Goal: Information Seeking & Learning: Check status

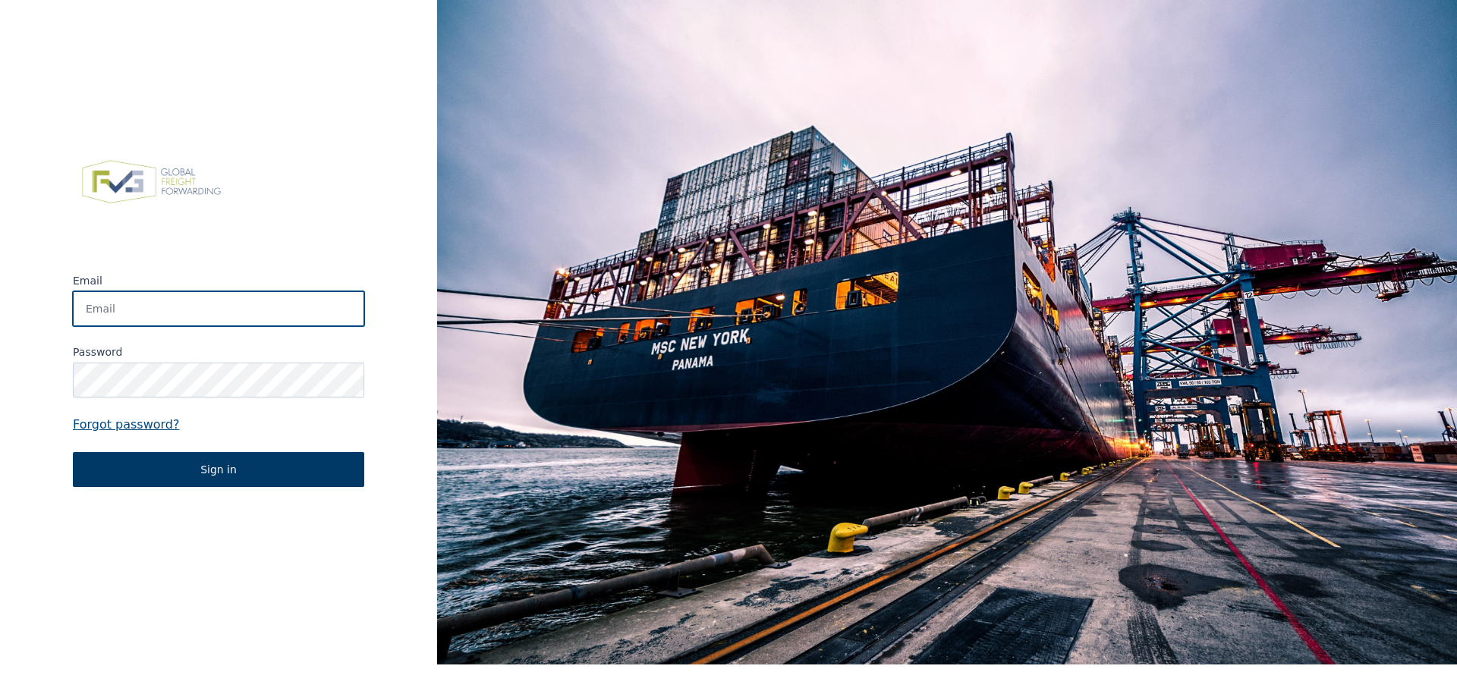
type input "app@fvgservices.be"
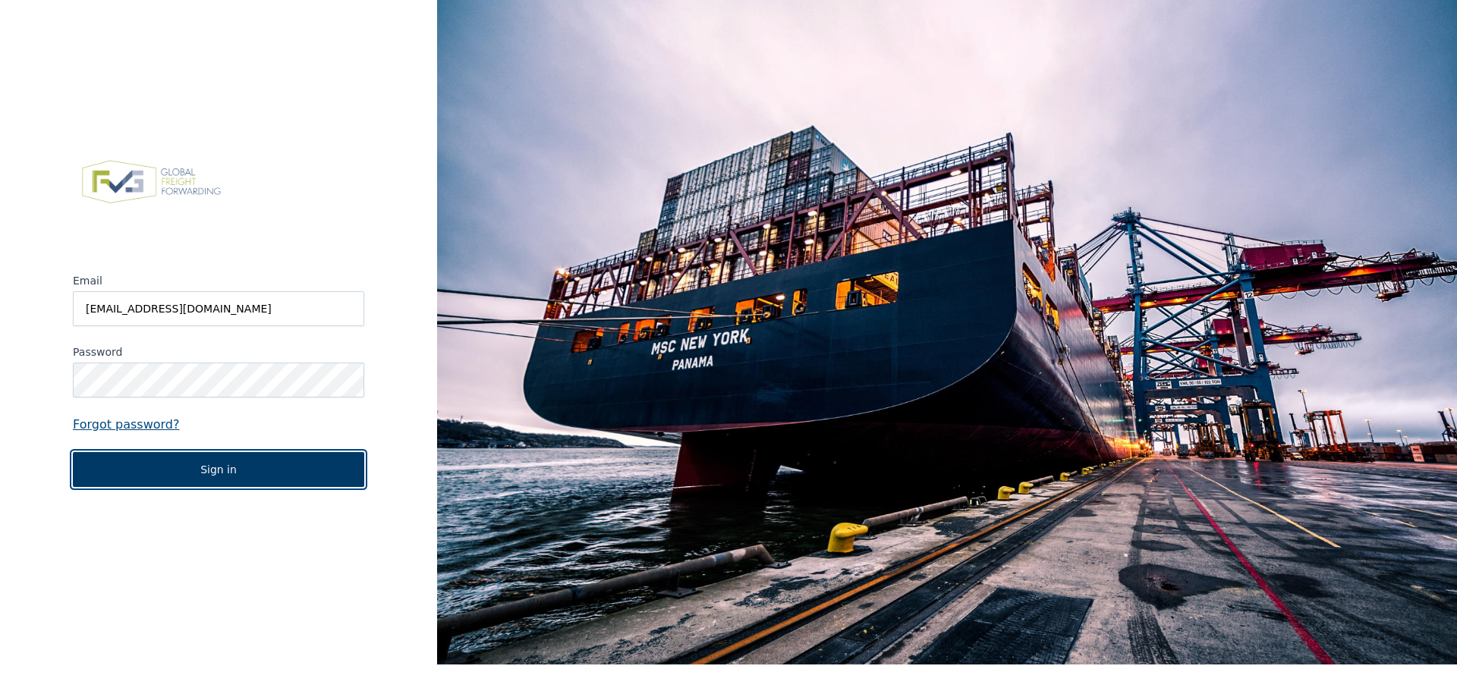
click at [188, 487] on button "Sign in" at bounding box center [218, 469] width 291 height 35
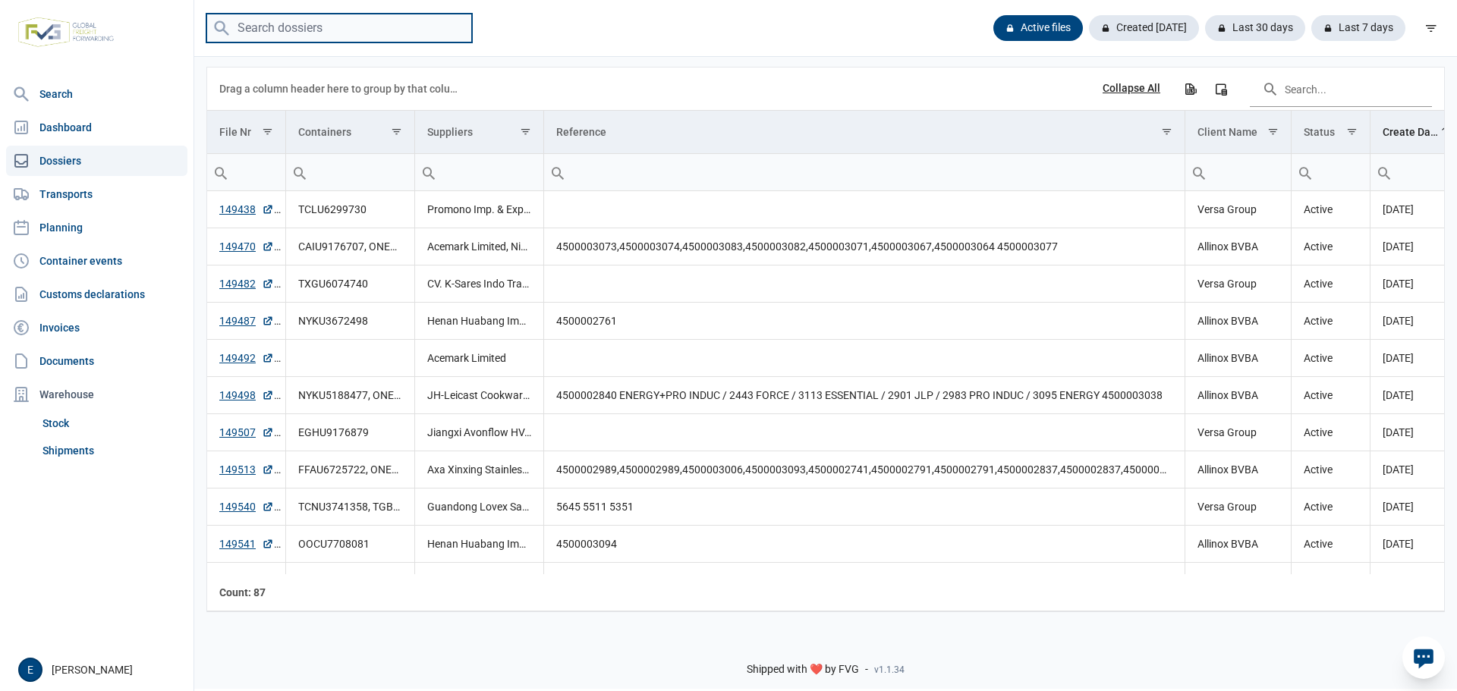
click at [265, 29] on input "search" at bounding box center [339, 29] width 266 height 30
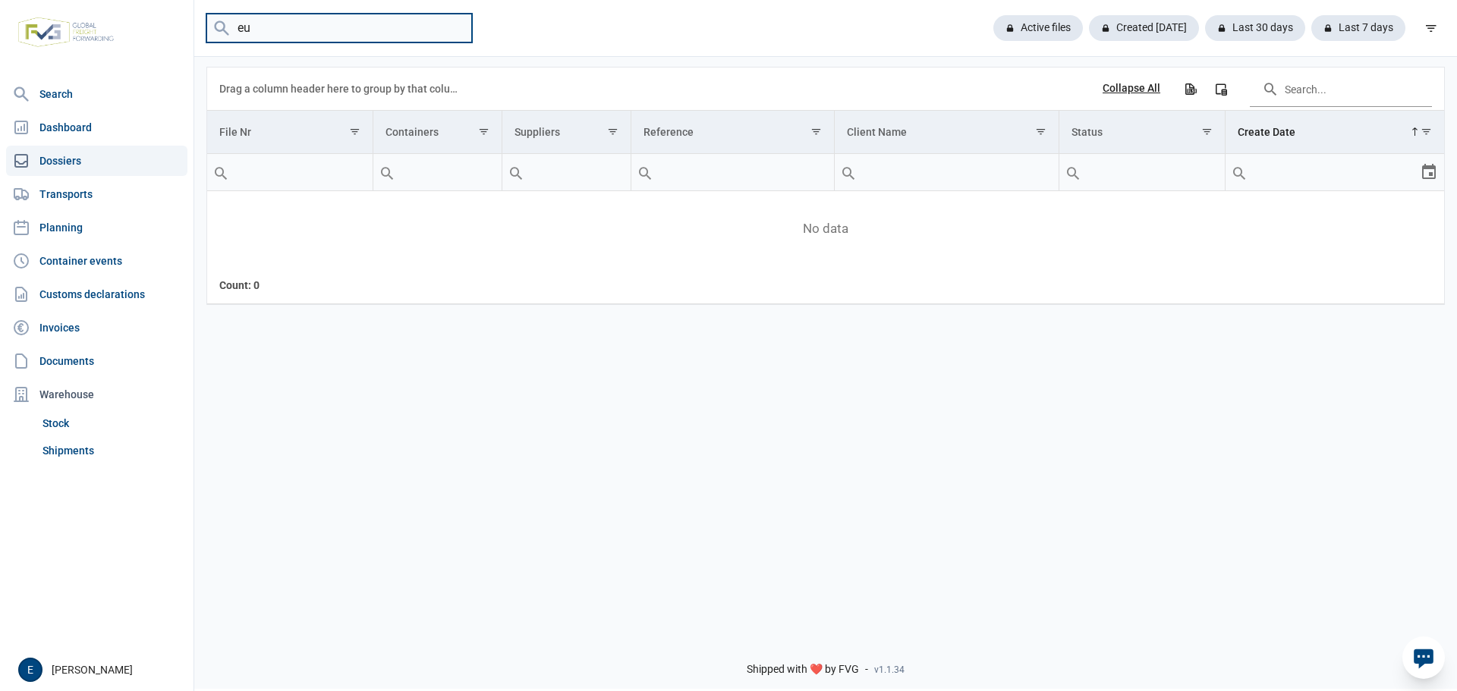
type input "e"
type input "l"
type input "eduar"
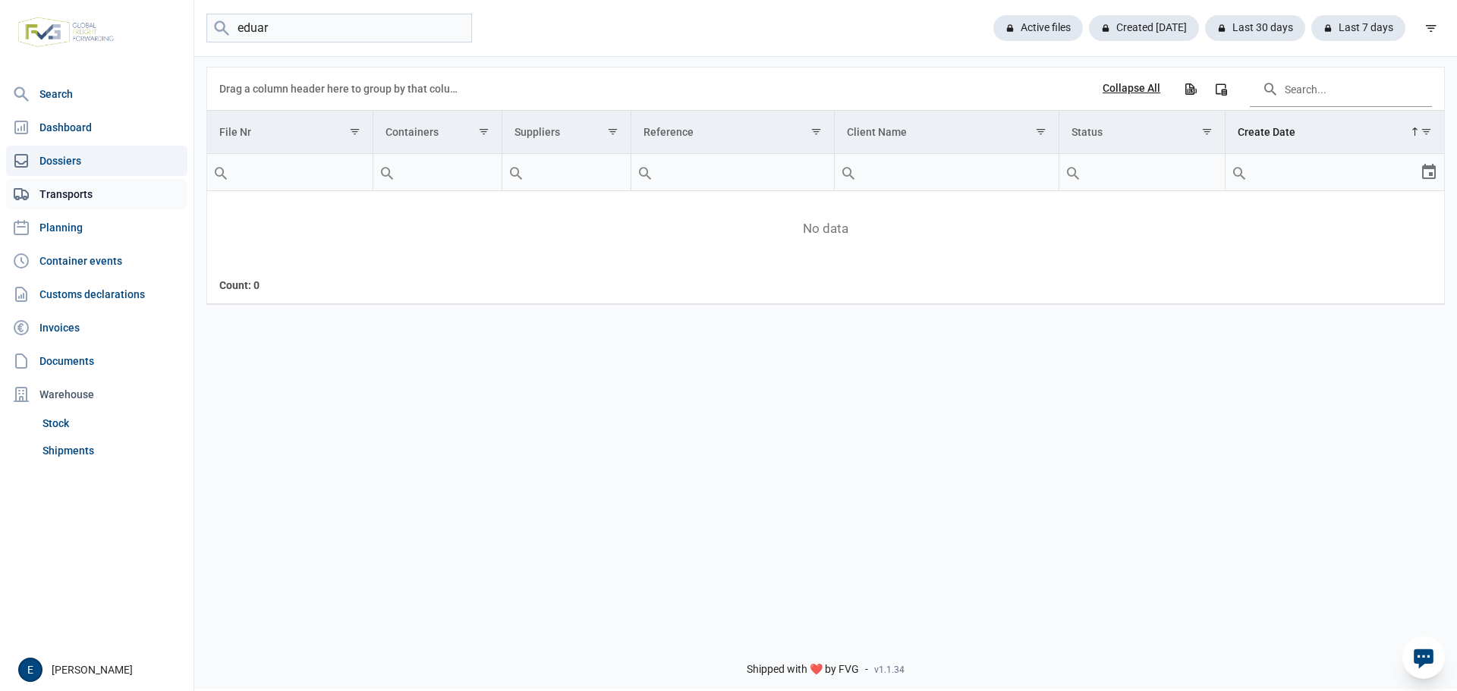
click at [93, 200] on link "Transports" at bounding box center [96, 194] width 181 height 30
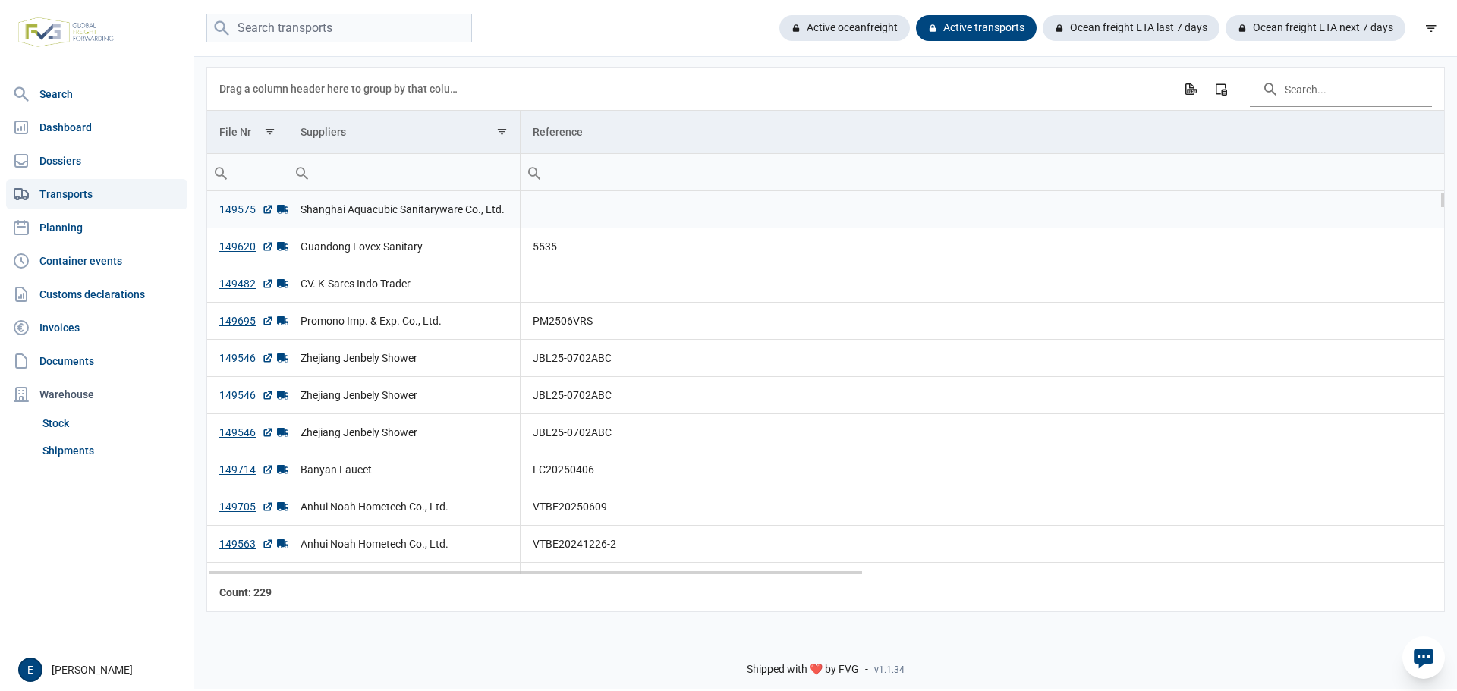
click at [254, 209] on link "149575" at bounding box center [246, 209] width 55 height 15
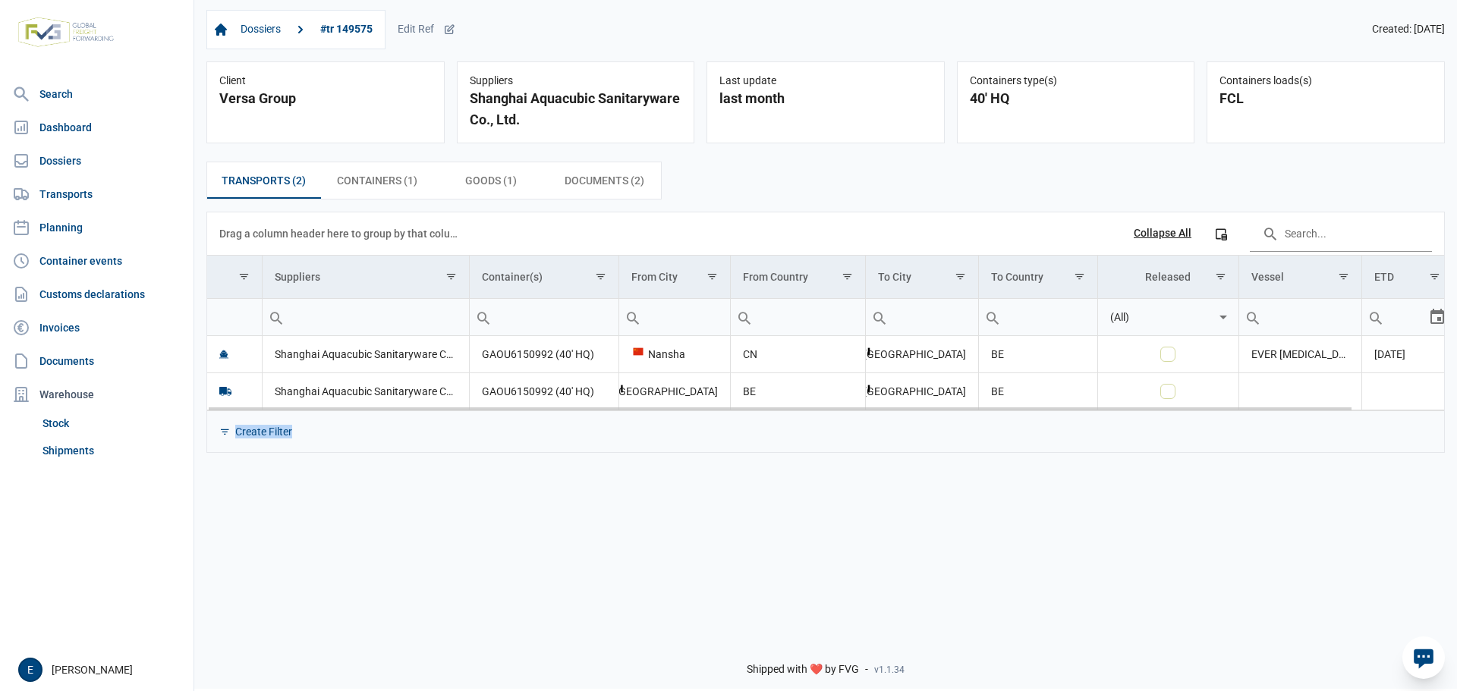
drag, startPoint x: 907, startPoint y: 413, endPoint x: 984, endPoint y: 412, distance: 77.4
click at [984, 412] on div "Data grid with 2 rows and 11 columns Drag a column header here to group by that…" at bounding box center [825, 333] width 1237 height 240
click at [380, 187] on span "Containers (1) Containers (1)" at bounding box center [377, 181] width 80 height 18
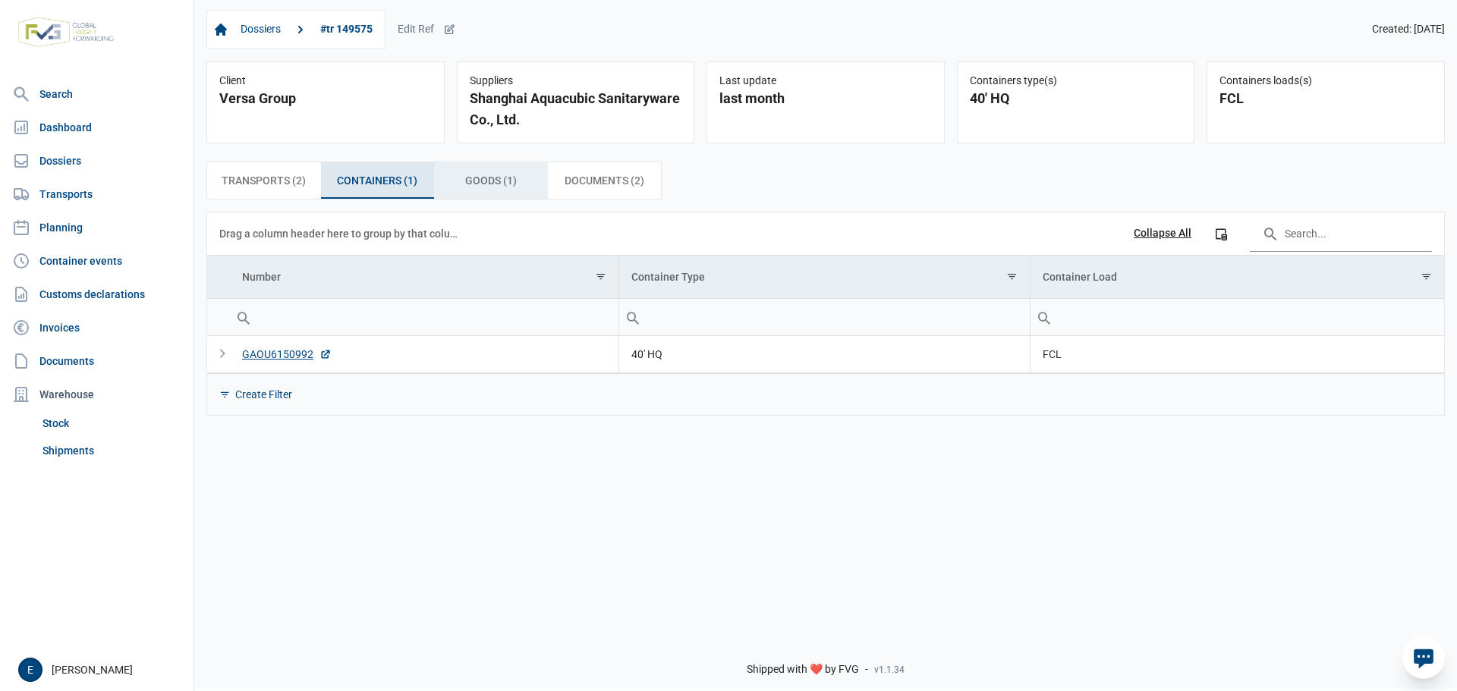
click at [468, 184] on span "Goods (1) Goods (1)" at bounding box center [491, 181] width 52 height 18
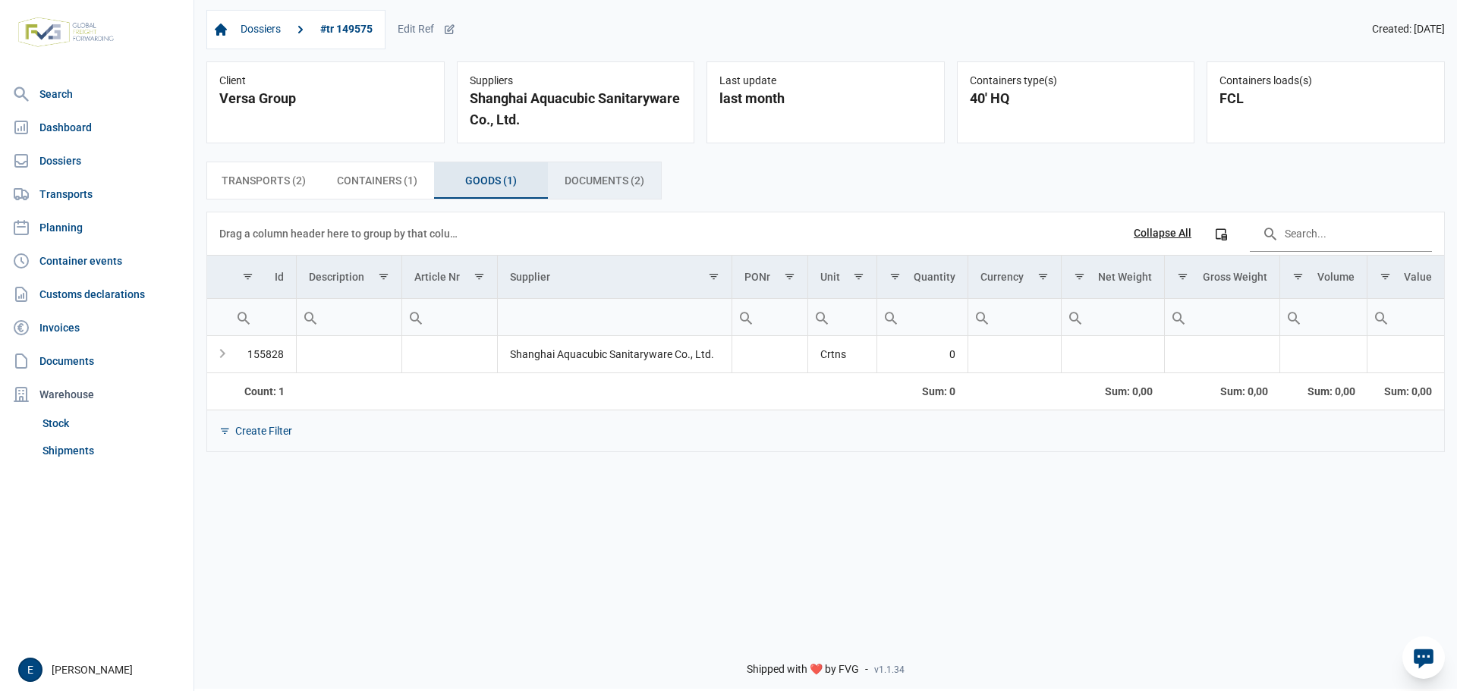
click at [619, 180] on span "Documents (2) Documents (2)" at bounding box center [605, 181] width 80 height 18
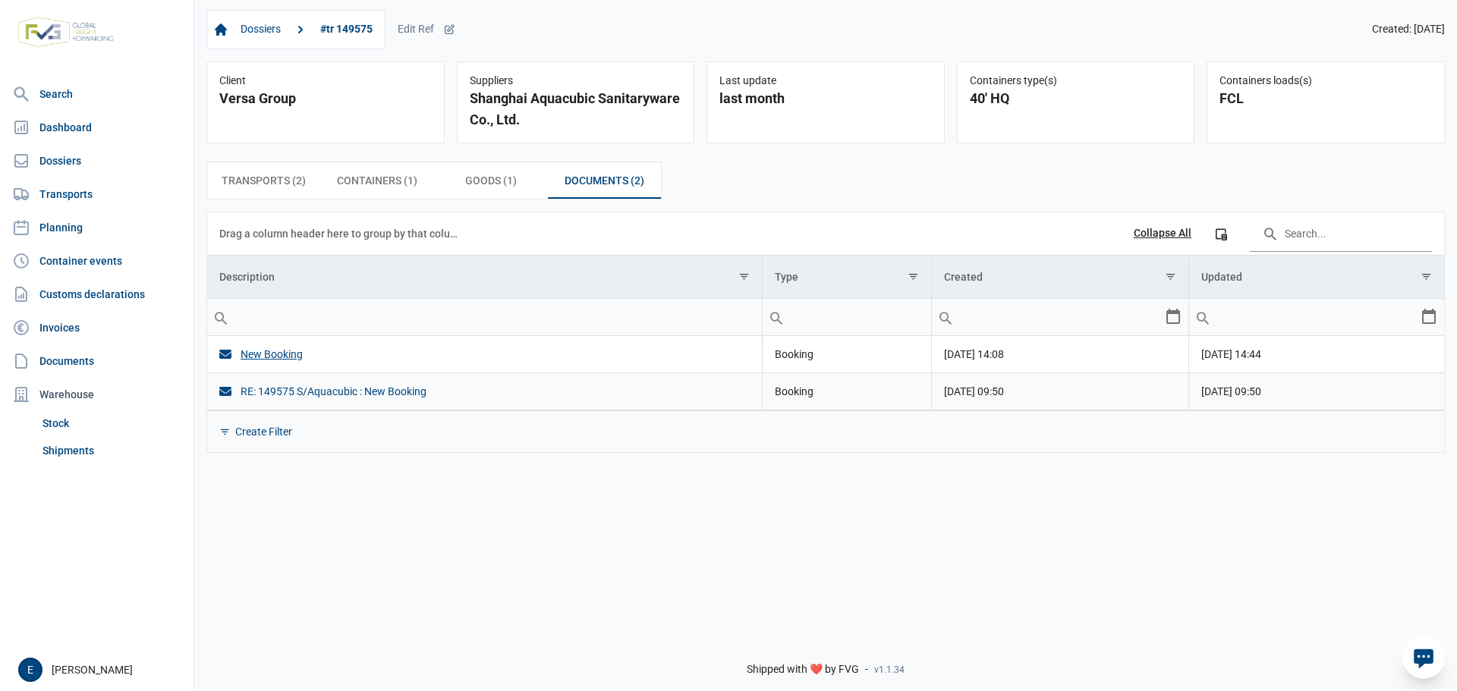
click at [394, 395] on div "RE: 149575 S/Aquacubic : New Booking" at bounding box center [484, 391] width 531 height 15
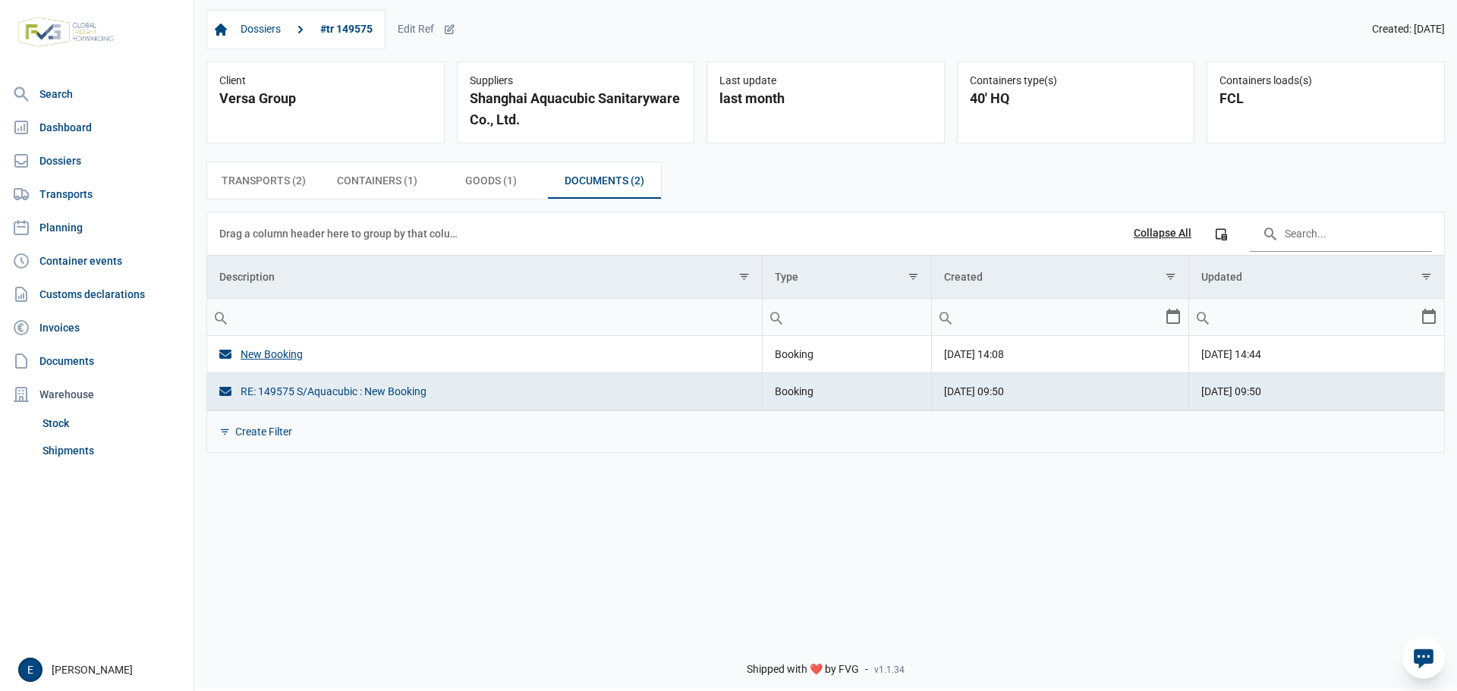
click at [326, 395] on div "RE: 149575 S/Aquacubic : New Booking" at bounding box center [484, 391] width 531 height 15
click at [284, 190] on span "Transports (2) Transports (2)" at bounding box center [264, 181] width 84 height 18
